Goal: Task Accomplishment & Management: Use online tool/utility

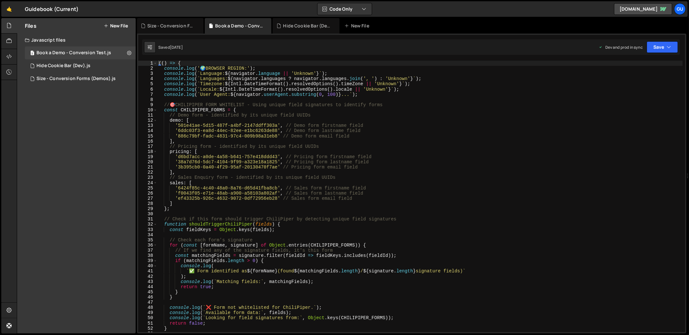
scroll to position [5341, 0]
click at [91, 54] on div "Book a Demo - Conversion Test.js" at bounding box center [73, 53] width 75 height 6
click at [225, 93] on div "(( ) => { console . log ( ' 🌍 BROWSER REGION:' ) ; console . log ( ` Language: …" at bounding box center [419, 202] width 525 height 282
type textarea "})();"
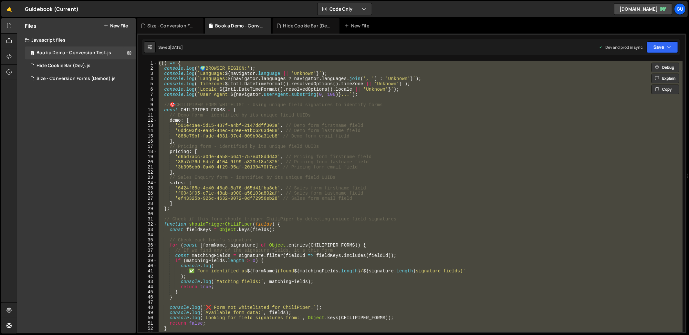
scroll to position [5672, 0]
click at [128, 53] on icon at bounding box center [129, 53] width 5 height 6
type input "Book a Demo - Conversion Test"
radio input "true"
checkbox input "true"
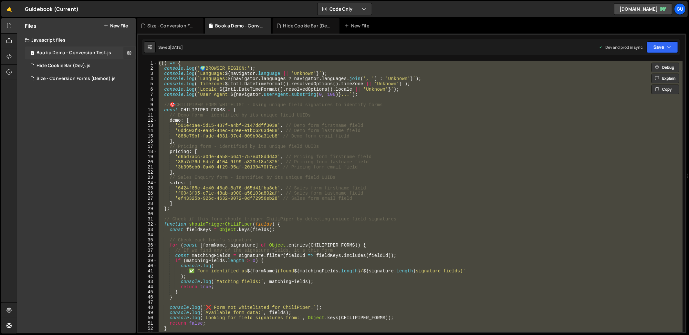
checkbox input "true"
click at [156, 71] on button "Edit File Settings" at bounding box center [168, 66] width 63 height 13
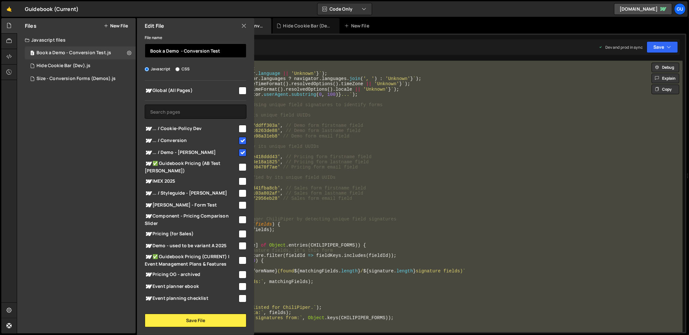
click at [183, 50] on input "Book a Demo - Conversion Test" at bounding box center [196, 51] width 102 height 14
click at [181, 48] on input "Conversion AI Script" at bounding box center [196, 51] width 102 height 14
click at [204, 49] on input "Conversion AI Forms Script" at bounding box center [196, 51] width 102 height 14
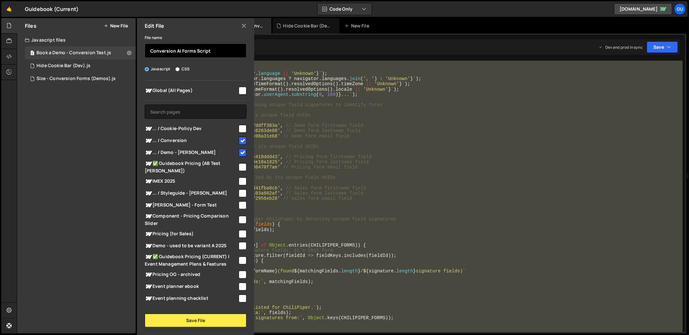
click at [204, 49] on input "Conversion AI Forms Script" at bounding box center [196, 51] width 102 height 14
click at [150, 51] on input "Conversion AI Form" at bounding box center [196, 51] width 102 height 14
paste input "ℹ️"
click at [208, 51] on input "ℹ️ Conversion AI Formℹ️" at bounding box center [196, 51] width 102 height 14
click at [155, 52] on input "ℹ️ Conversion AI Form" at bounding box center [196, 51] width 102 height 14
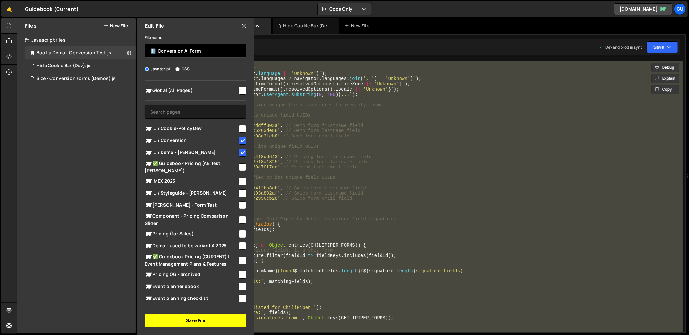
type input "ℹ️ Conversion AI Form"
click at [223, 323] on button "Save File" at bounding box center [196, 321] width 102 height 14
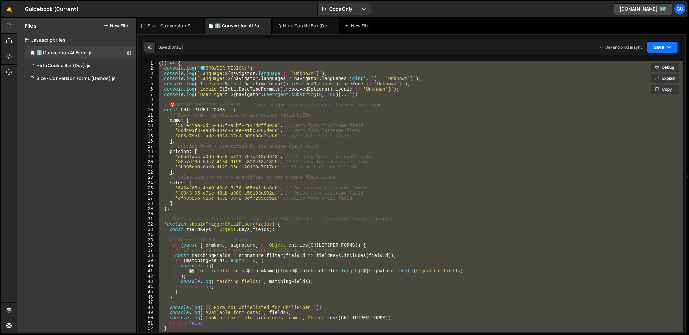
click at [653, 49] on button "Save" at bounding box center [662, 47] width 31 height 12
click at [641, 71] on div "Saved [DATE]" at bounding box center [640, 70] width 67 height 8
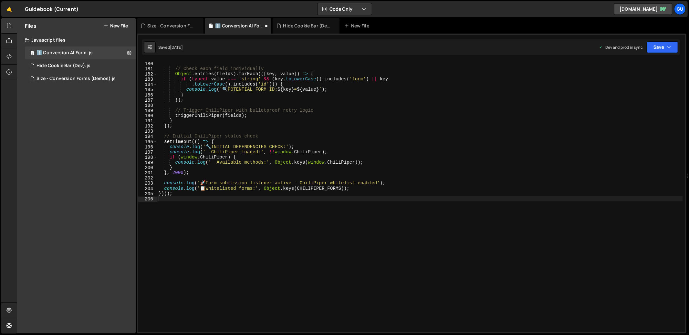
scroll to position [931, 0]
click at [655, 48] on button "Save" at bounding box center [662, 47] width 31 height 12
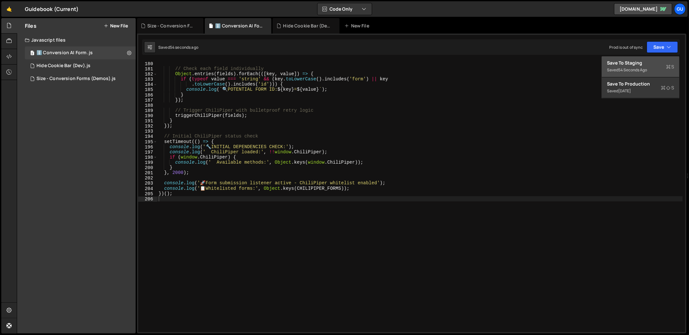
click at [663, 66] on div "Saved 54 seconds ago" at bounding box center [640, 70] width 67 height 8
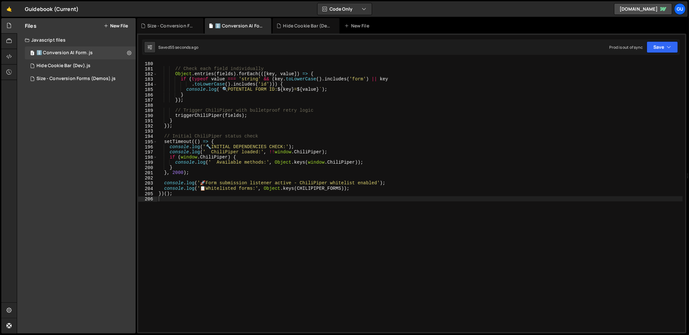
click at [662, 55] on div "Saved 55 seconds ago Prod is out of sync Upgrade to Edit Save Save to Staging S…" at bounding box center [411, 47] width 538 height 16
click at [664, 48] on button "Save" at bounding box center [662, 47] width 31 height 12
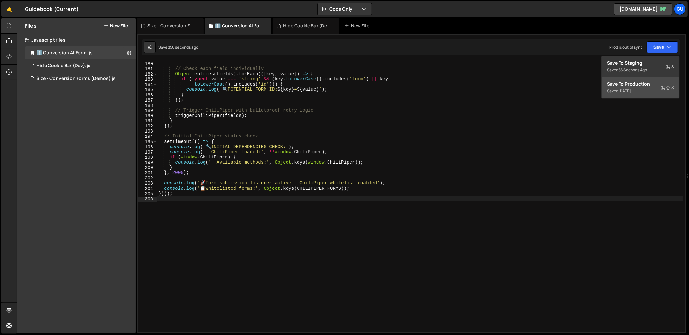
click at [645, 78] on button "Save to Production S Saved [DATE]" at bounding box center [641, 88] width 78 height 21
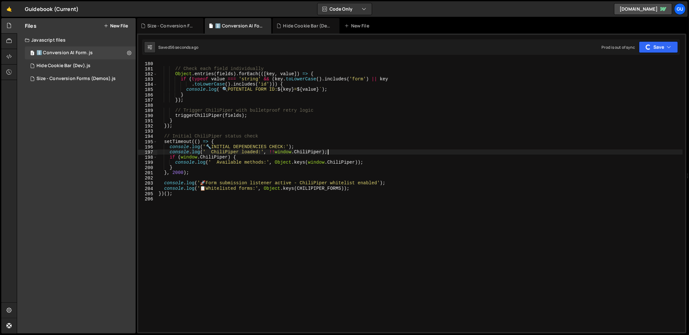
click at [483, 151] on div "console . log ( " 🔍 DEBUGGING - Looking for these form IDs:" , CHILIPIPER_FORMS…" at bounding box center [419, 197] width 525 height 282
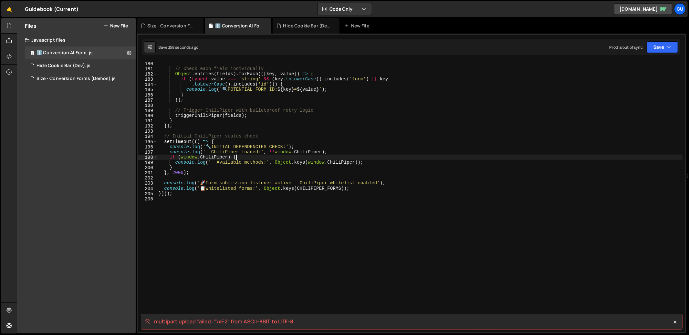
click at [448, 157] on div "console . log ( " 🔍 DEBUGGING - Looking for these form IDs:" , CHILIPIPER_FORMS…" at bounding box center [419, 197] width 525 height 282
type textarea "})();"
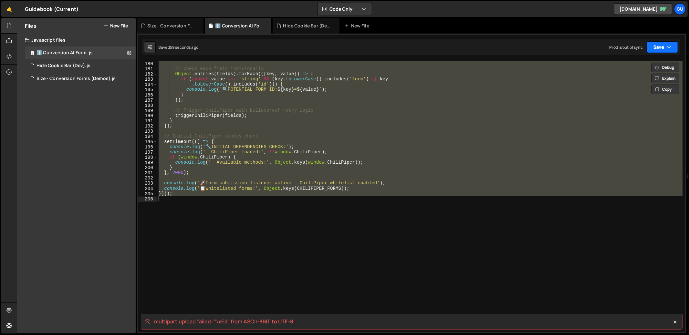
click at [656, 52] on button "Save" at bounding box center [662, 47] width 31 height 12
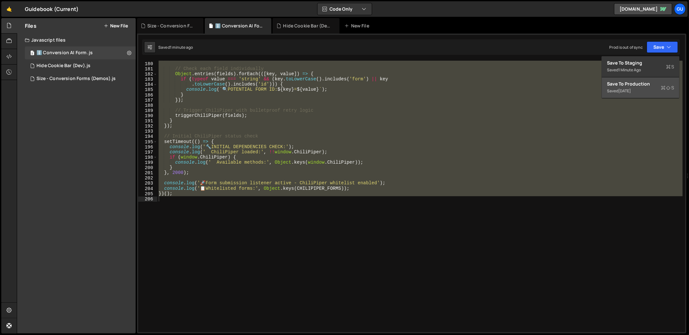
click at [655, 84] on div "Save to Production S" at bounding box center [640, 84] width 67 height 6
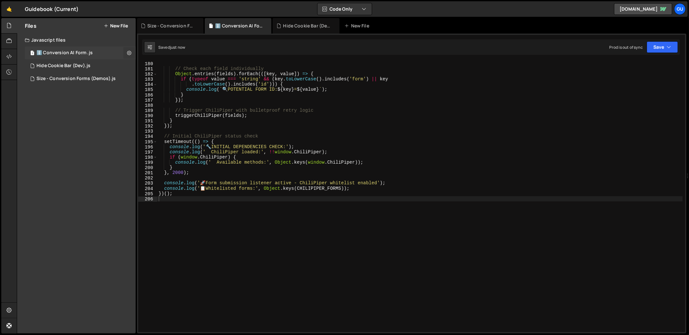
click at [132, 54] on button at bounding box center [129, 53] width 12 height 12
type input "ℹ️ Conversion AI Form"
radio input "true"
checkbox input "true"
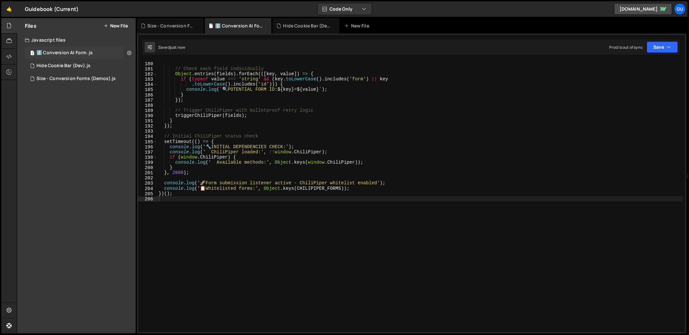
checkbox input "true"
click at [154, 64] on button "Edit File Settings" at bounding box center [168, 66] width 63 height 13
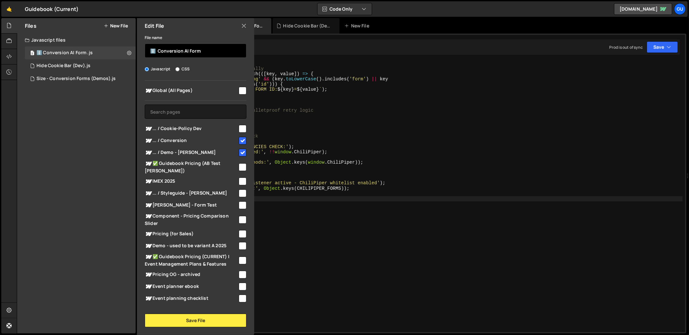
click at [155, 49] on input "ℹ️ Conversion AI Form" at bounding box center [196, 51] width 102 height 14
type input "Conversion AI Form"
click at [220, 317] on button "Save File" at bounding box center [196, 321] width 102 height 14
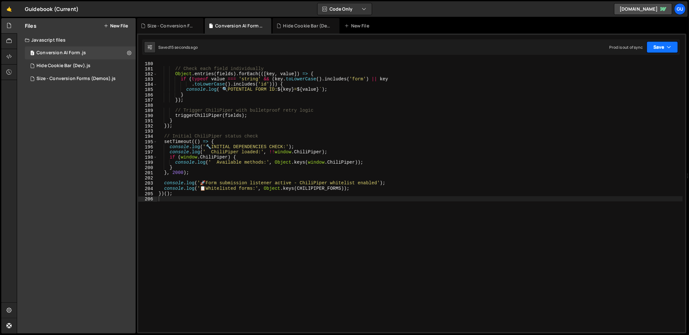
click at [662, 52] on button "Save" at bounding box center [662, 47] width 31 height 12
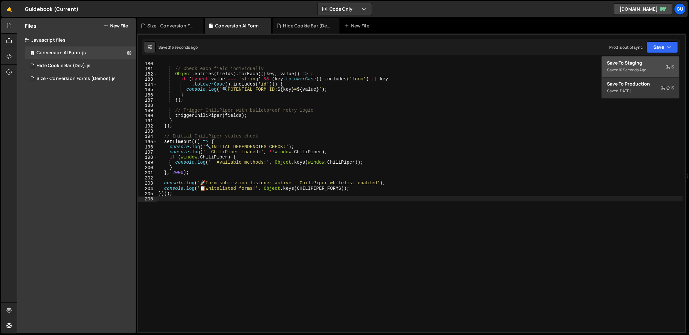
click at [655, 60] on div "Save to Staging S" at bounding box center [640, 63] width 67 height 6
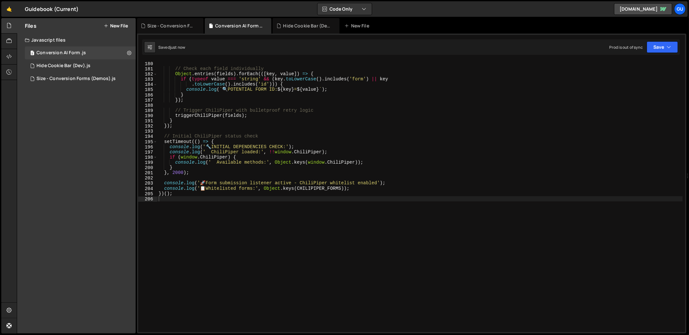
click at [503, 103] on div "console . log ( " 🔍 DEBUGGING - Looking for these form IDs:" , CHILIPIPER_FORMS…" at bounding box center [419, 197] width 525 height 282
click at [384, 183] on div "console . log ( " 🔍 DEBUGGING - Looking for these form IDs:" , CHILIPIPER_FORMS…" at bounding box center [419, 197] width 525 height 282
click at [378, 196] on div "console . log ( " 🔍 DEBUGGING - Looking for these form IDs:" , CHILIPIPER_FORMS…" at bounding box center [419, 197] width 525 height 282
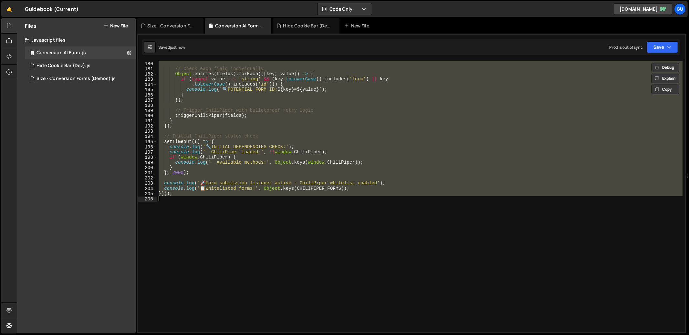
click at [393, 163] on div "console . log ( " 🔍 DEBUGGING - Looking for these form IDs:" , CHILIPIPER_FORMS…" at bounding box center [419, 197] width 525 height 272
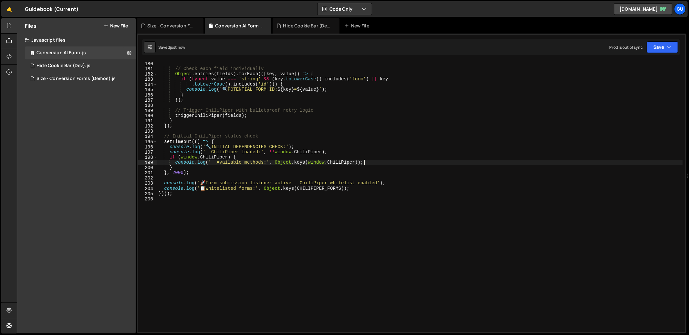
type textarea "})();"
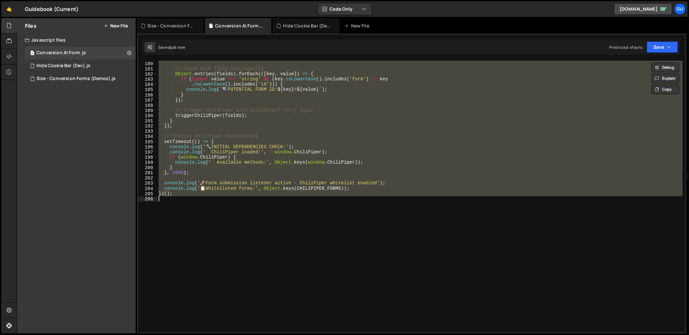
paste textarea
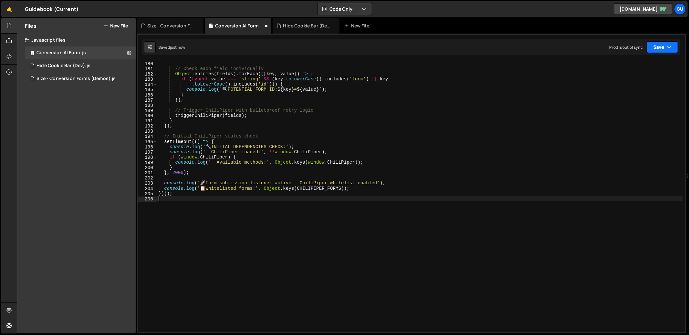
click at [654, 51] on button "Save" at bounding box center [662, 47] width 31 height 12
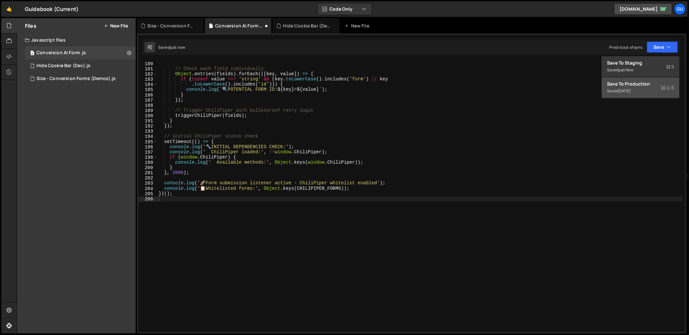
click at [644, 83] on div "Save to Production S" at bounding box center [640, 84] width 67 height 6
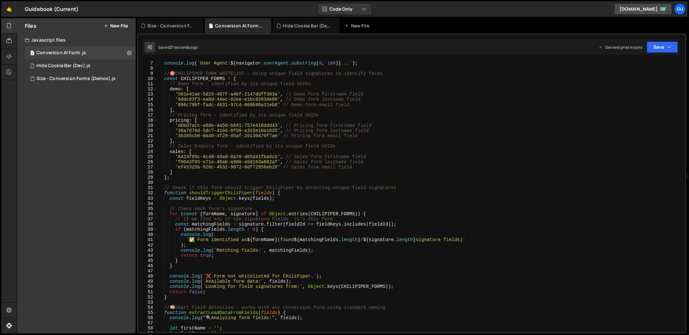
scroll to position [0, 0]
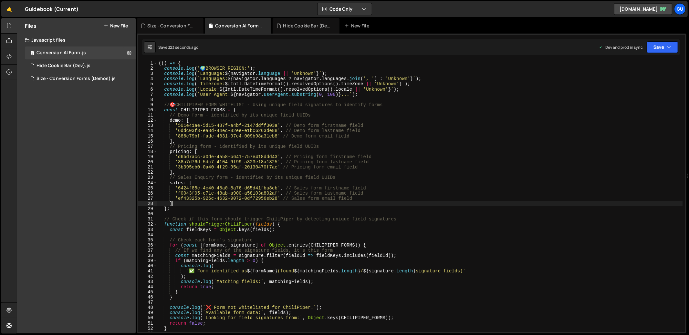
click at [518, 202] on div "(( ) => { console . log ( ' 🌍 BROWSER REGION:' ) ; console . log ( ` Language: …" at bounding box center [419, 202] width 525 height 282
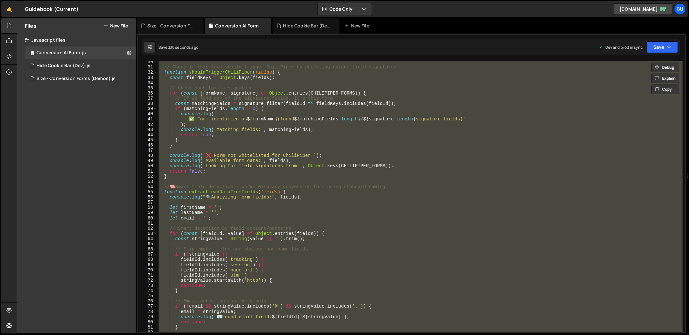
scroll to position [189, 0]
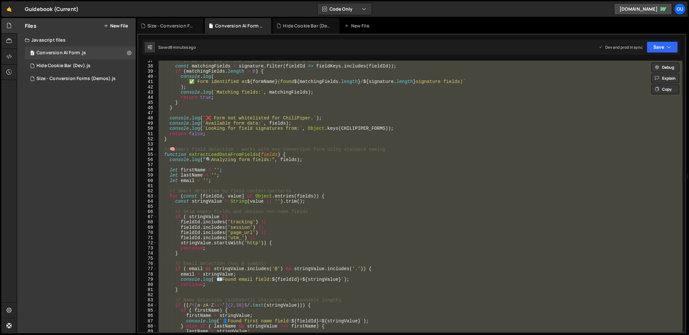
click at [248, 100] on div "// If we find any of the signature fields, it's this form const matchingFields …" at bounding box center [419, 197] width 525 height 272
type textarea "}"
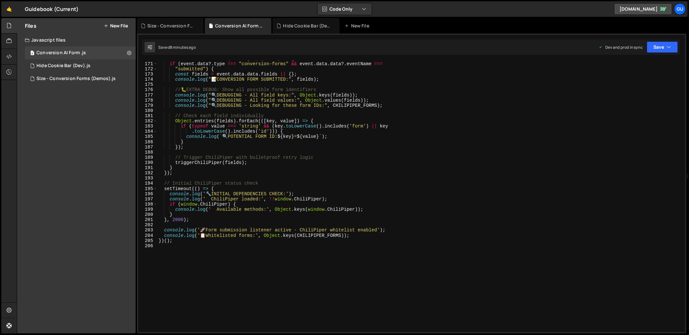
scroll to position [933, 0]
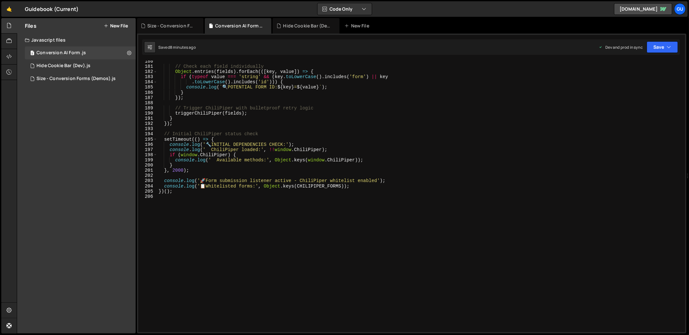
click at [284, 129] on div "// Check each field individually Object . entries ( fields ) . forEach (([ key …" at bounding box center [419, 200] width 525 height 282
type textarea "})();"
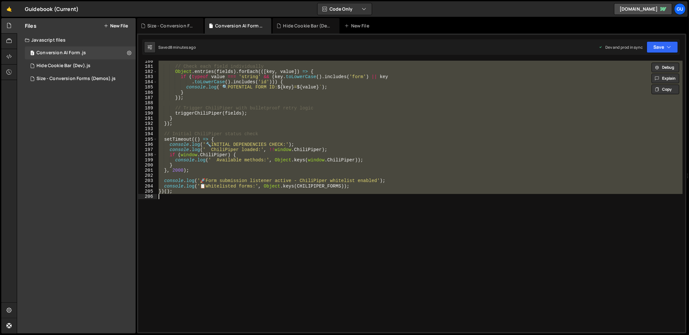
paste textarea
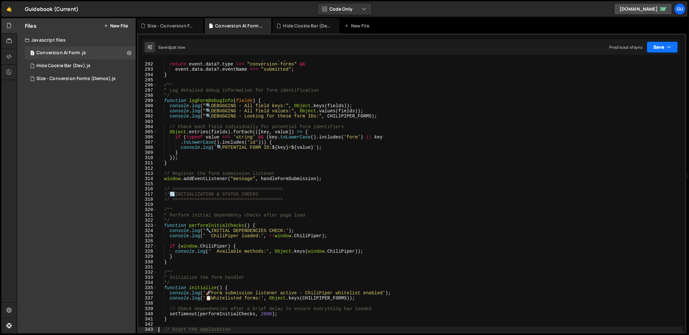
click at [655, 45] on button "Save" at bounding box center [662, 47] width 31 height 12
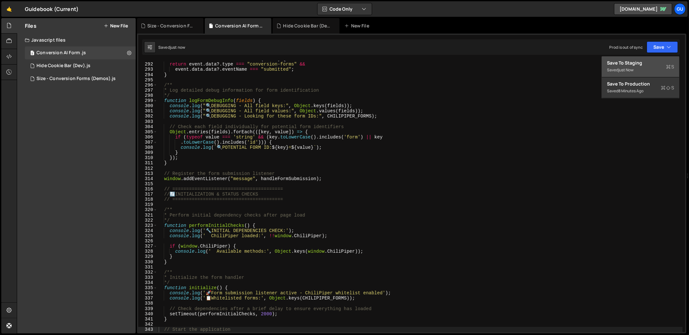
click at [654, 59] on button "Save to Staging S Saved just now" at bounding box center [641, 67] width 78 height 21
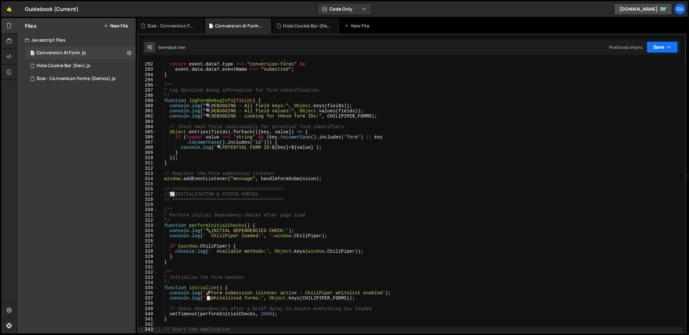
click at [662, 47] on button "Save" at bounding box center [662, 47] width 31 height 12
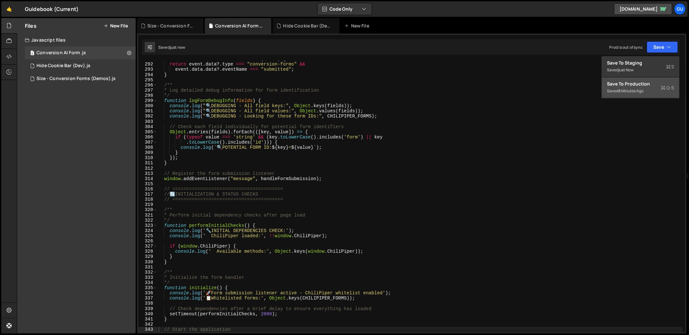
click at [652, 83] on div "Save to Production S" at bounding box center [640, 84] width 67 height 6
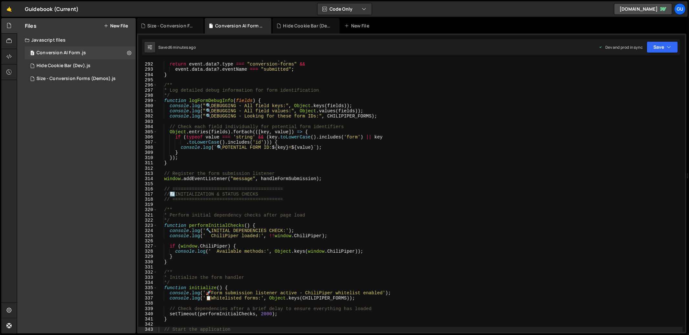
click at [273, 99] on div "function isValidFormSubmissionEvent ( event ) { return event . data ?. type ===…" at bounding box center [419, 198] width 525 height 282
type textarea "})();"
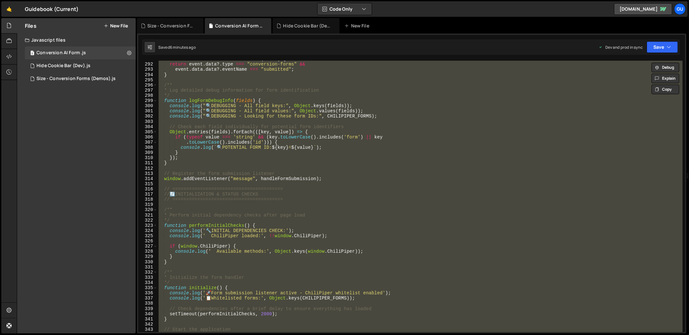
paste textarea
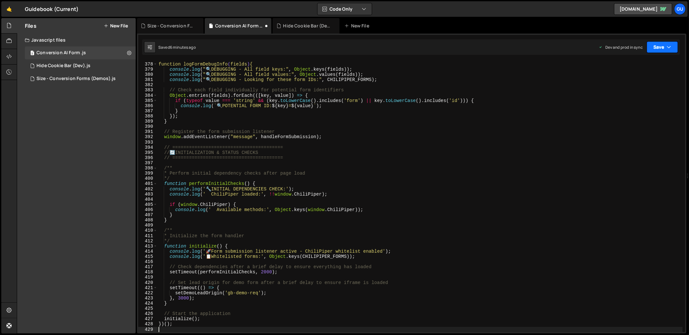
scroll to position [1960, 0]
click at [661, 43] on button "Save" at bounding box center [662, 47] width 31 height 12
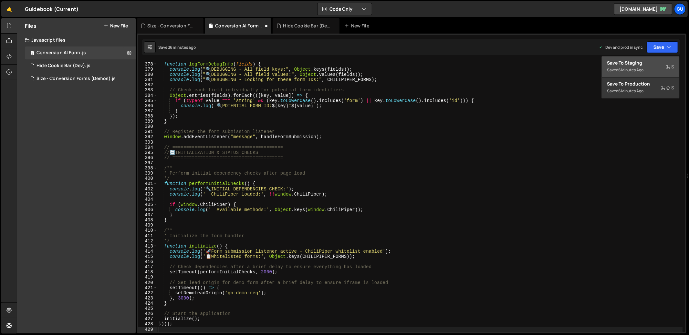
click at [654, 62] on div "Save to Staging S" at bounding box center [640, 63] width 67 height 6
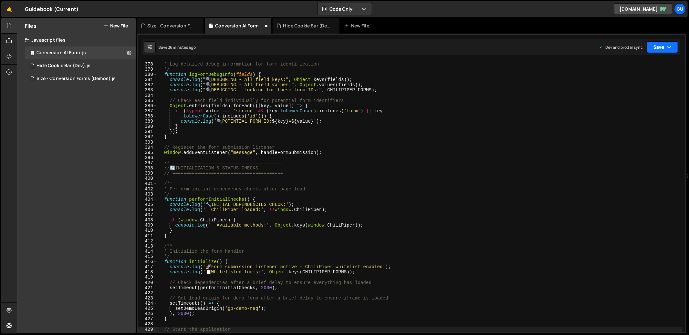
click at [661, 49] on button "Save" at bounding box center [662, 47] width 31 height 12
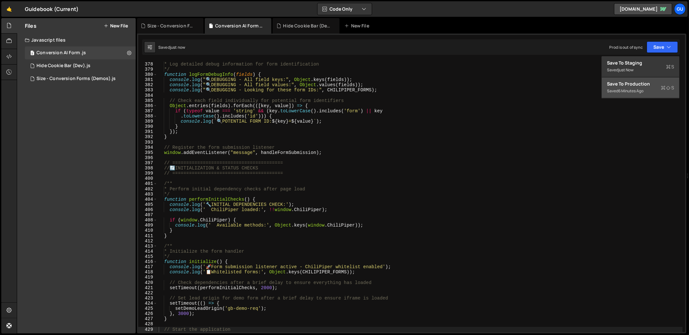
click at [648, 85] on div "Save to Production S" at bounding box center [640, 84] width 67 height 6
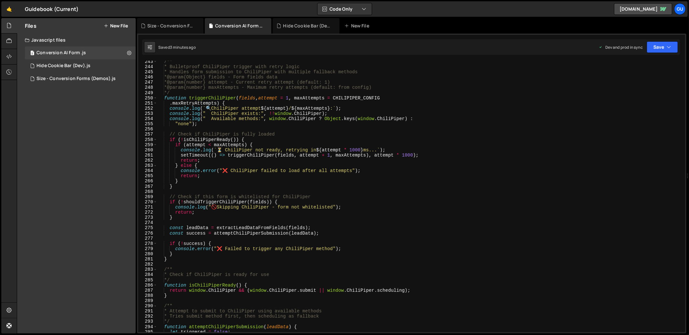
scroll to position [1260, 0]
click at [675, 48] on button "Save" at bounding box center [662, 47] width 31 height 12
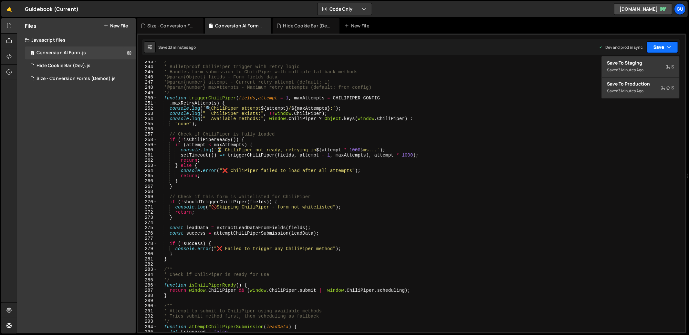
click at [676, 47] on button "Save" at bounding box center [662, 47] width 31 height 12
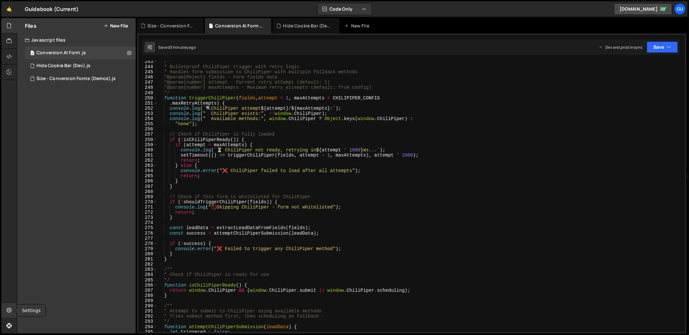
click at [12, 311] on icon at bounding box center [8, 310] width 5 height 7
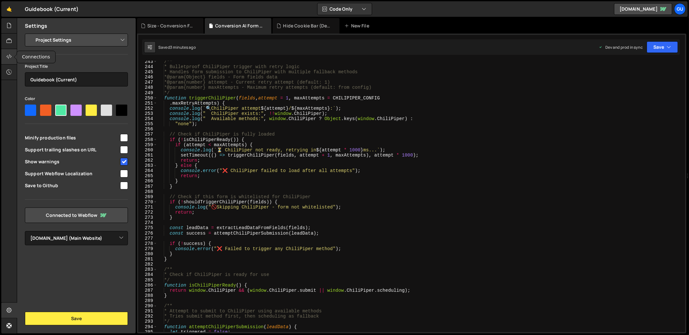
click at [13, 59] on div at bounding box center [9, 57] width 16 height 16
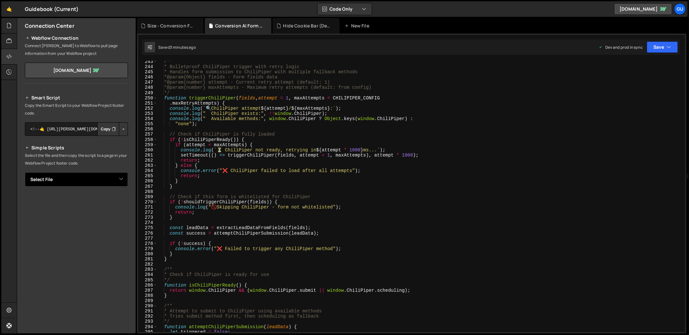
scroll to position [0, 0]
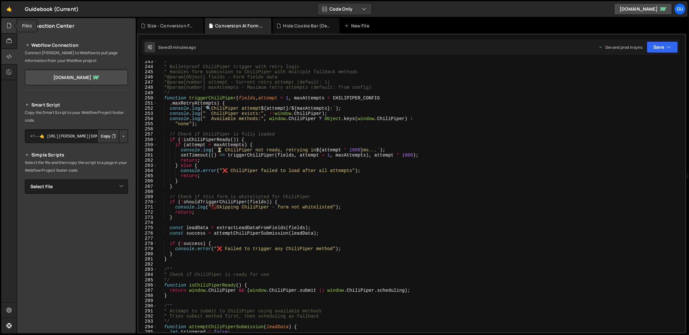
click at [14, 31] on div at bounding box center [9, 26] width 16 height 16
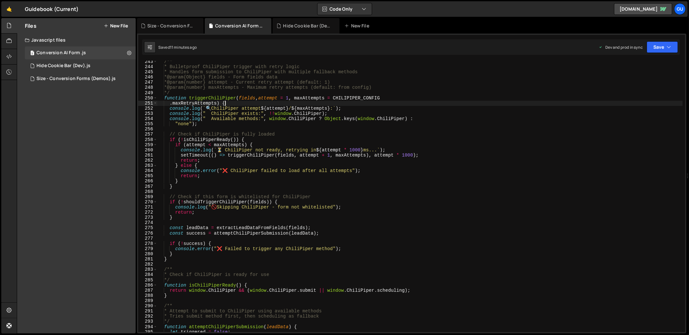
click at [350, 103] on div "/** * Bulletproof ChiliPiper trigger with retry logic * Handles form submission…" at bounding box center [419, 200] width 525 height 282
type textarea "})();"
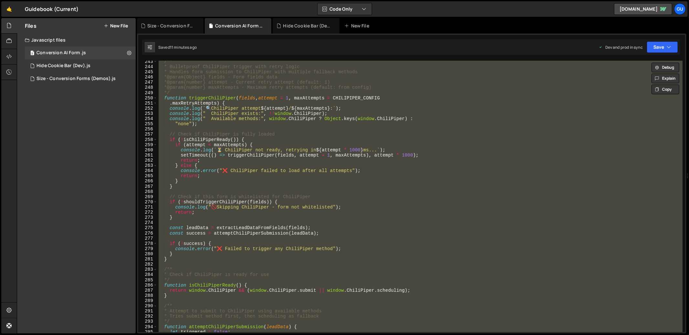
paste textarea
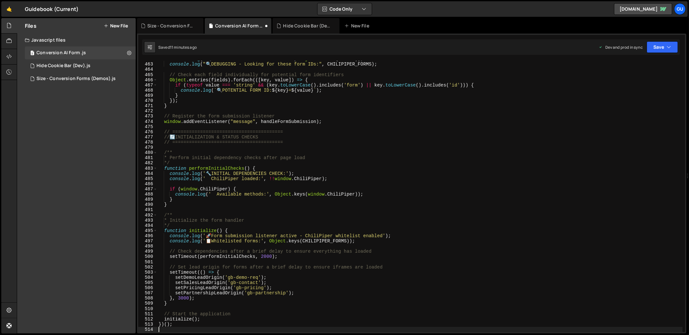
scroll to position [2403, 0]
click at [667, 47] on icon "button" at bounding box center [669, 47] width 5 height 6
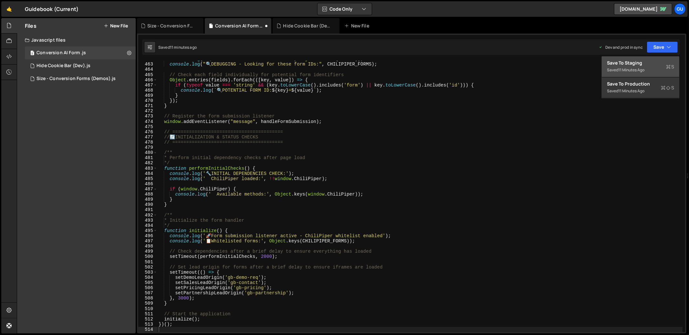
click at [663, 59] on button "Save to Staging S Saved 11 minutes ago" at bounding box center [641, 67] width 78 height 21
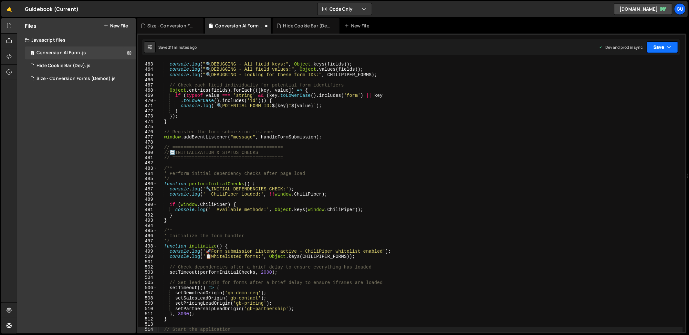
click at [664, 51] on button "Save" at bounding box center [662, 47] width 31 height 12
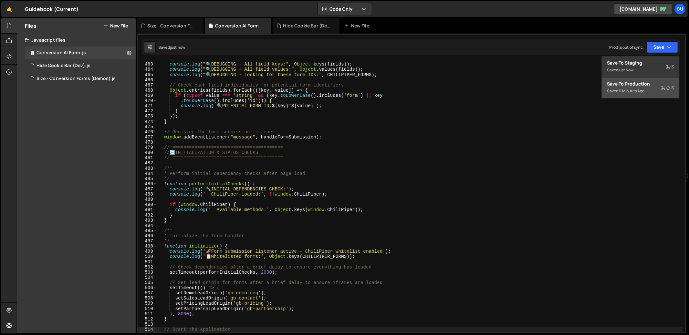
click at [655, 86] on div "Save to Production S" at bounding box center [640, 84] width 67 height 6
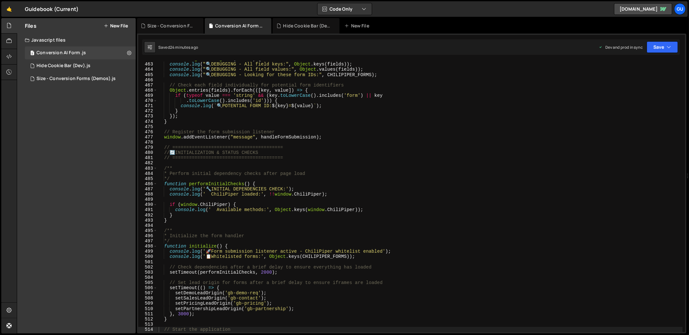
click at [284, 110] on div "function logFormDebugInfo ( fields ) { console . log ( " 🔍 DEBUGGING - All fiel…" at bounding box center [419, 198] width 525 height 282
type textarea "})();"
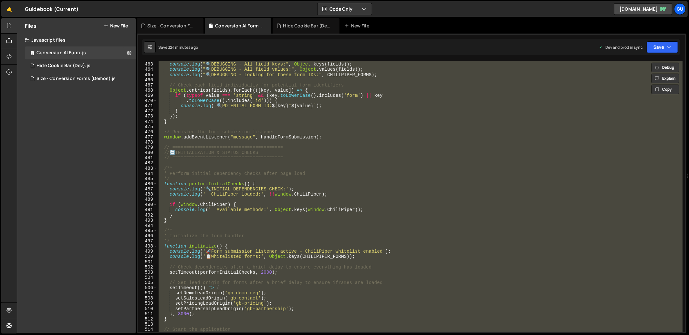
paste textarea
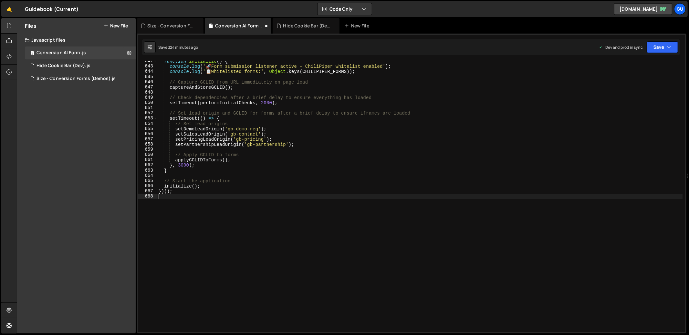
scroll to position [3262, 0]
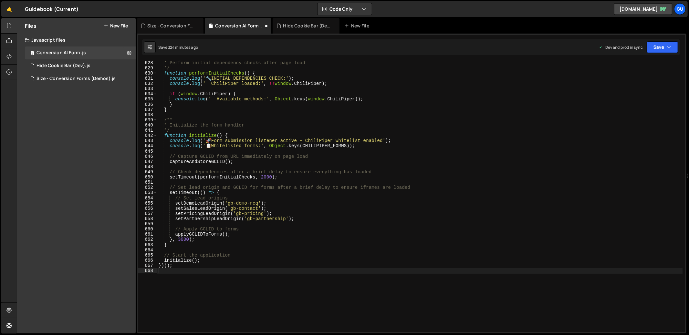
click at [644, 52] on div "Dev and prod in sync Upgrade to Edit Save Save to Staging S Saved 24 minutes ag…" at bounding box center [638, 47] width 79 height 12
click at [651, 47] on button "Save" at bounding box center [662, 47] width 31 height 12
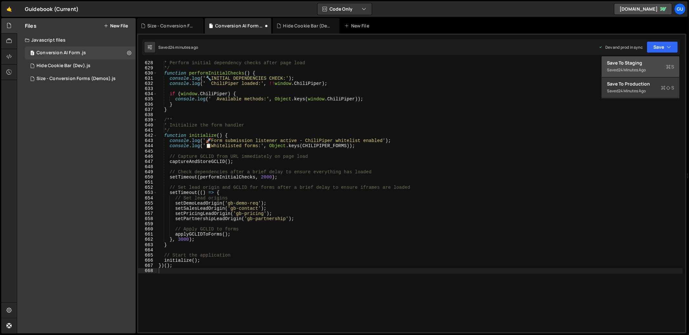
click at [646, 60] on div "Save to Staging S" at bounding box center [640, 63] width 67 height 6
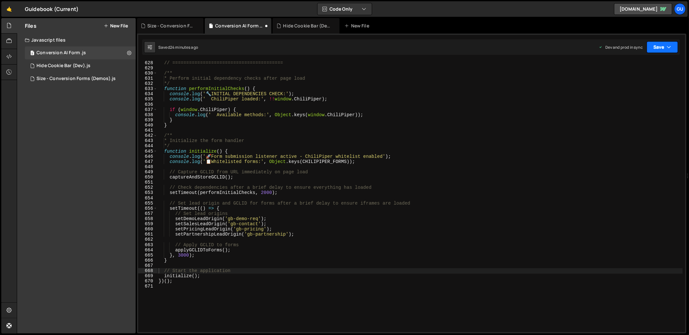
click at [662, 45] on button "Save" at bounding box center [662, 47] width 31 height 12
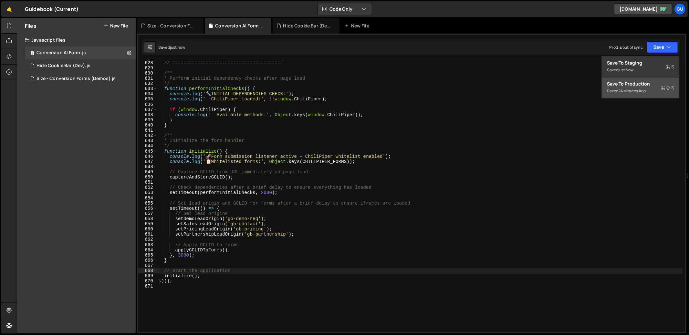
click at [651, 84] on div "Save to Production S" at bounding box center [640, 84] width 67 height 6
